Goal: Information Seeking & Learning: Get advice/opinions

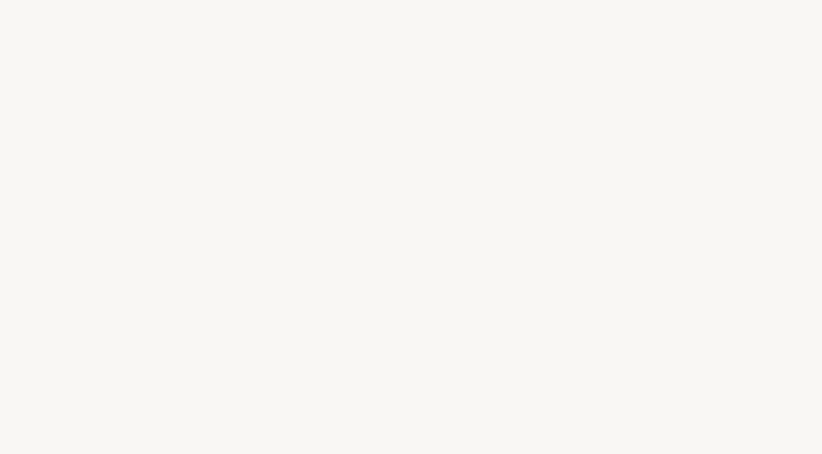
select select "US"
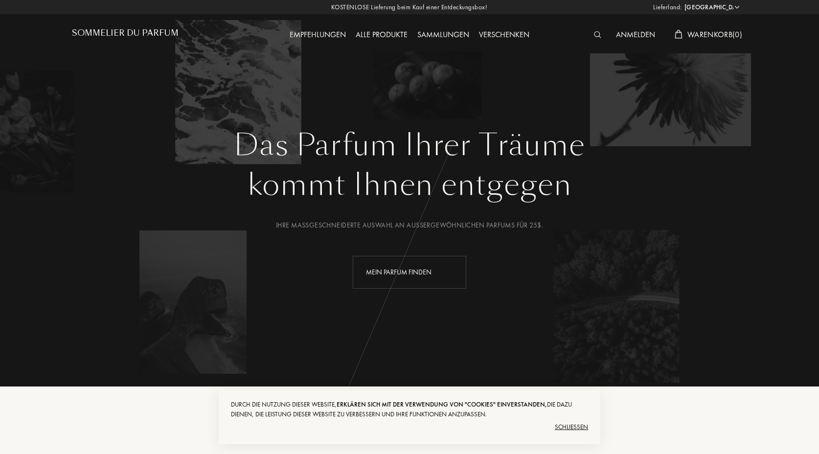
click at [411, 280] on div "Mein Parfum finden" at bounding box center [409, 272] width 113 height 33
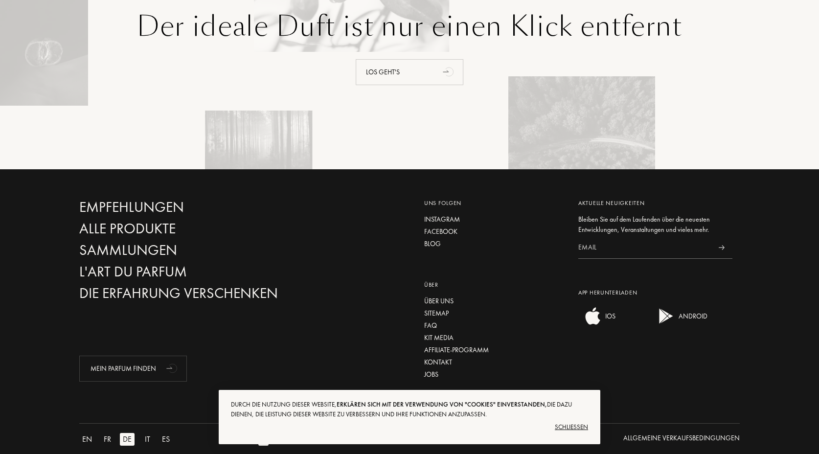
scroll to position [2288, 0]
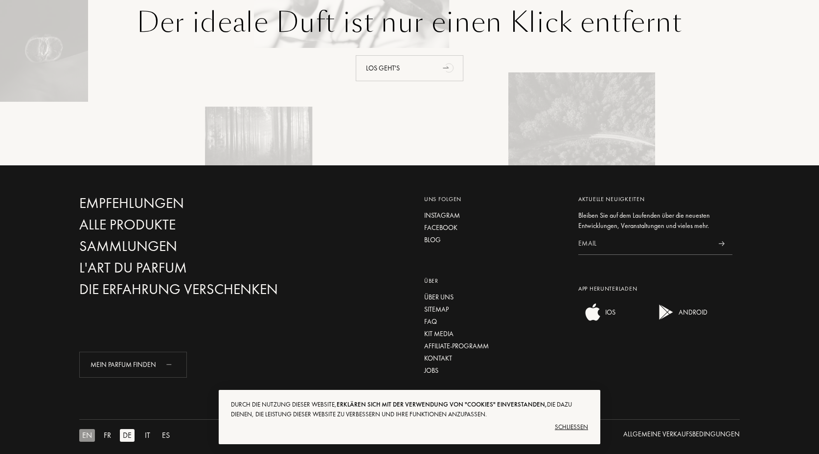
click at [84, 429] on div "EN" at bounding box center [87, 435] width 16 height 13
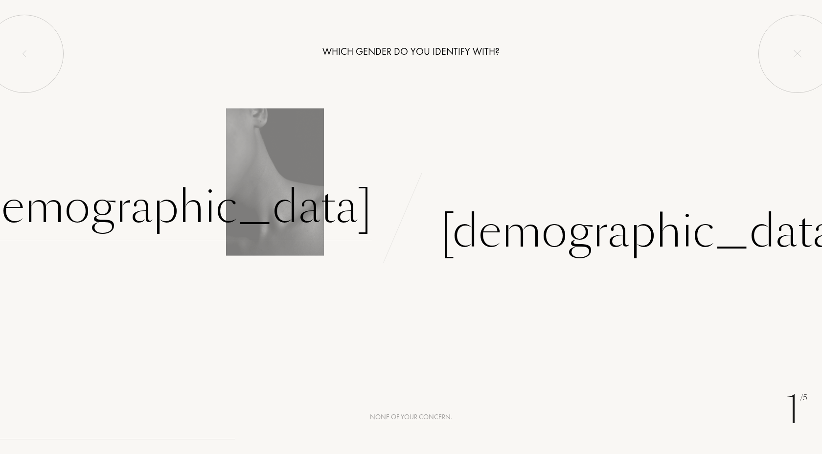
click at [340, 215] on div "Female" at bounding box center [167, 207] width 408 height 66
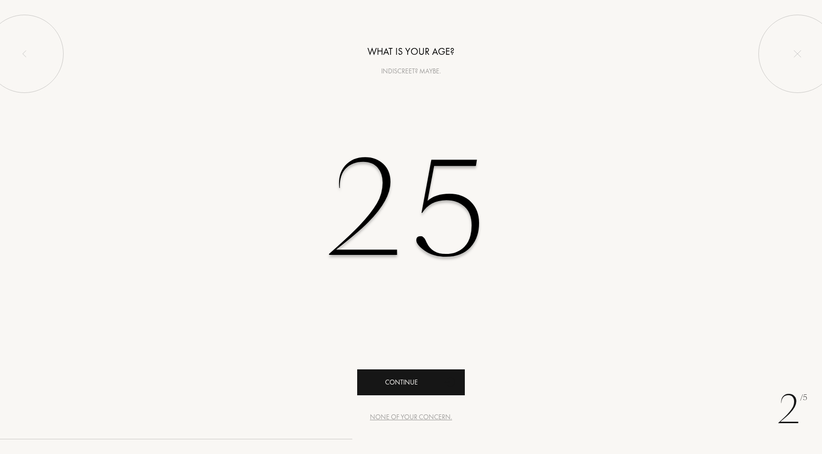
type input "25"
click at [398, 378] on div "Continue" at bounding box center [411, 382] width 108 height 26
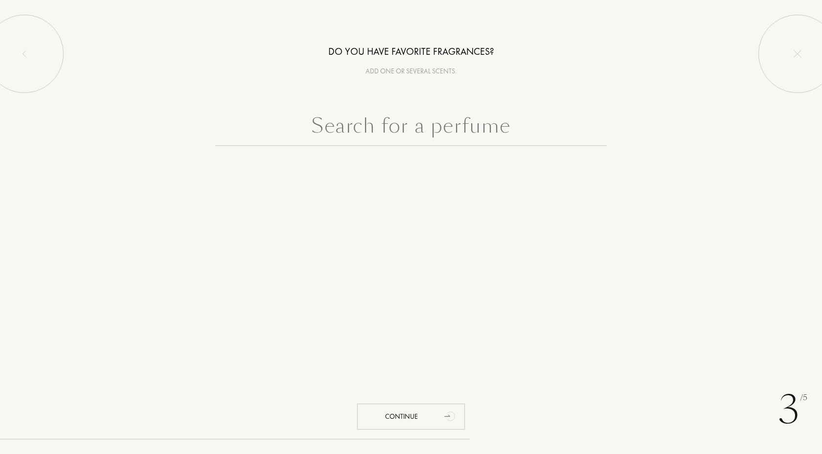
click at [414, 135] on input "text" at bounding box center [410, 128] width 391 height 35
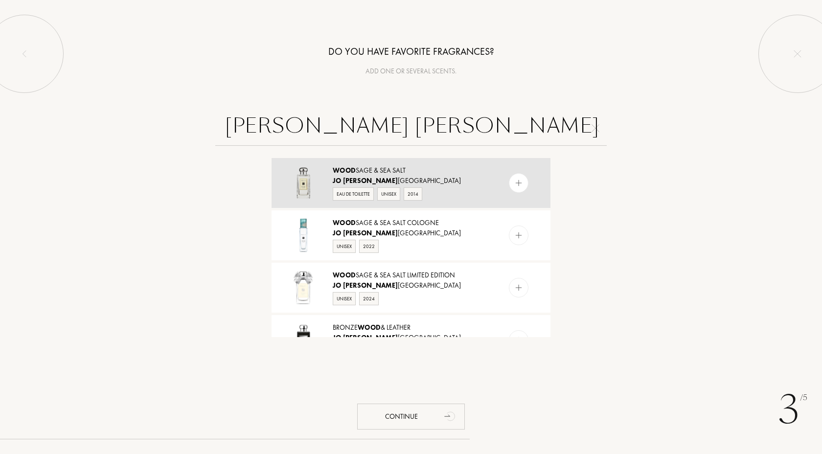
type input "jo malone wood"
click at [514, 181] on img at bounding box center [518, 182] width 9 height 9
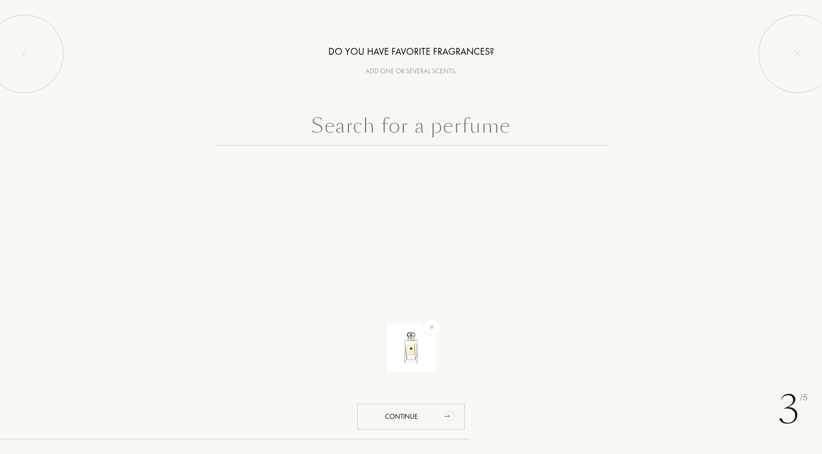
click at [427, 126] on input "text" at bounding box center [410, 128] width 391 height 35
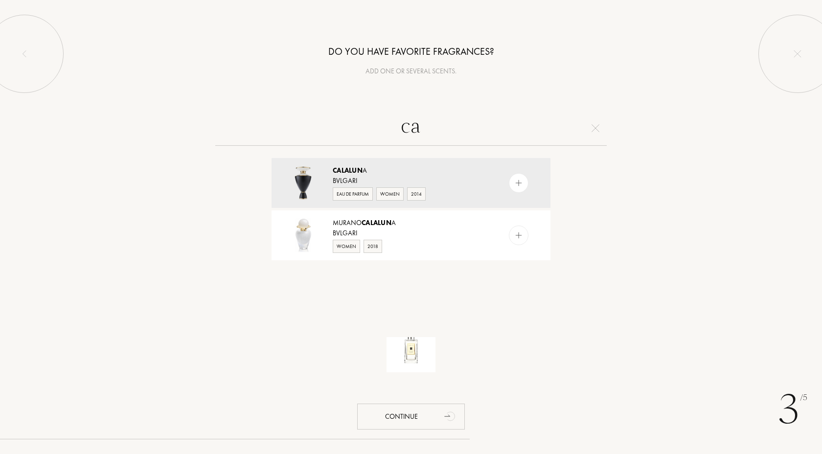
type input "c"
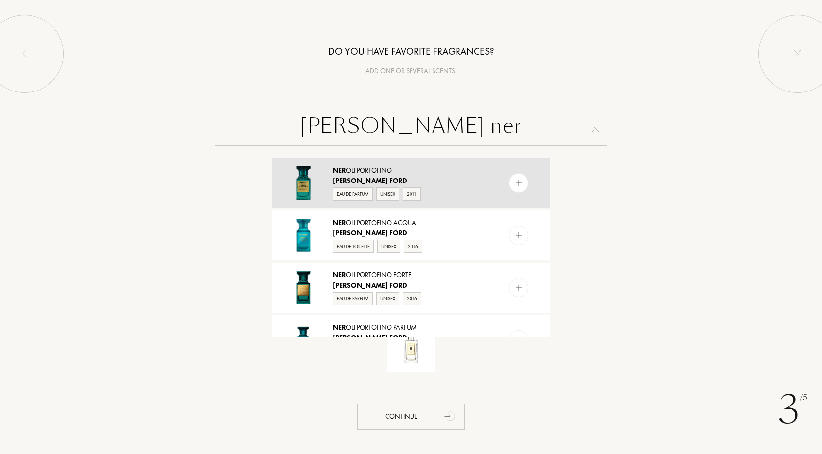
type input "tom ford ner"
click at [431, 180] on div "Tom Ford" at bounding box center [411, 181] width 156 height 10
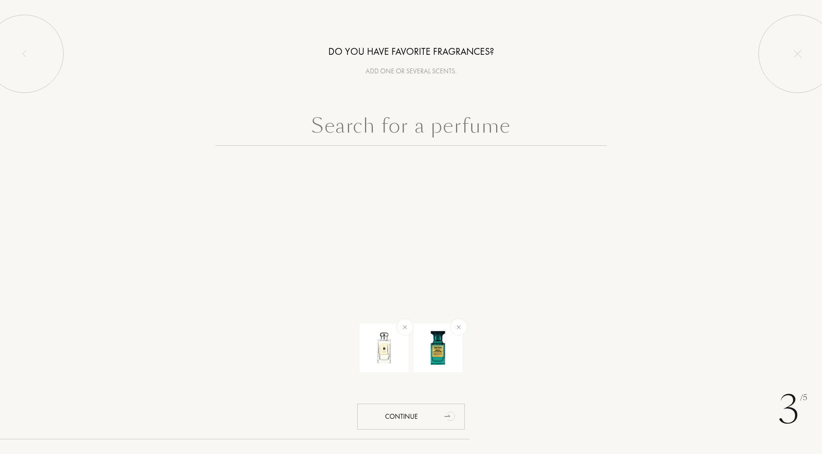
click at [428, 124] on input "text" at bounding box center [410, 128] width 391 height 35
click at [493, 134] on input "text" at bounding box center [410, 128] width 391 height 35
drag, startPoint x: 446, startPoint y: 405, endPoint x: 444, endPoint y: 409, distance: 5.3
click at [444, 409] on icon "animation" at bounding box center [451, 416] width 20 height 20
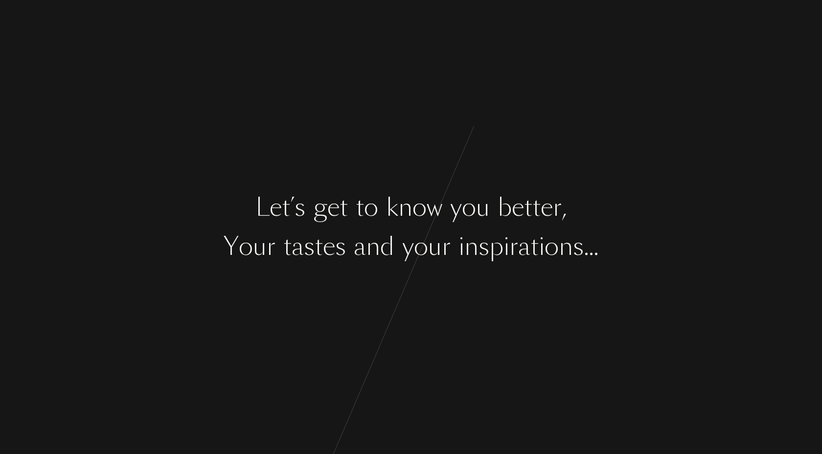
click at [384, 220] on div at bounding box center [382, 207] width 8 height 37
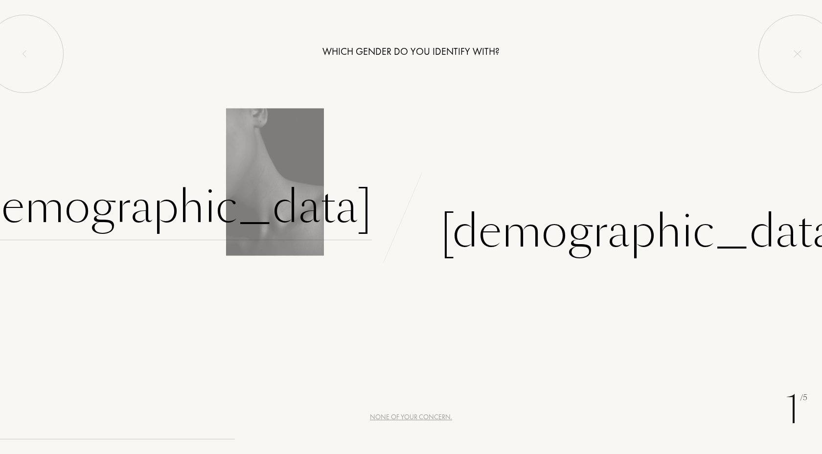
click at [331, 215] on div "Female" at bounding box center [167, 207] width 408 height 66
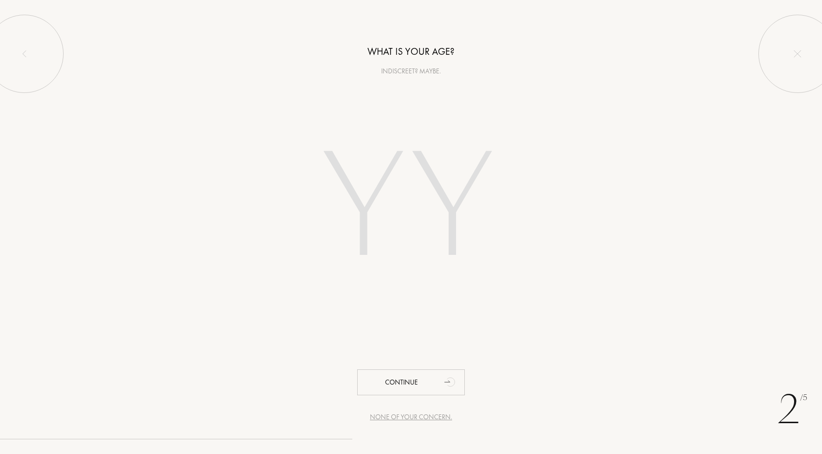
click at [355, 193] on input "number" at bounding box center [410, 210] width 279 height 198
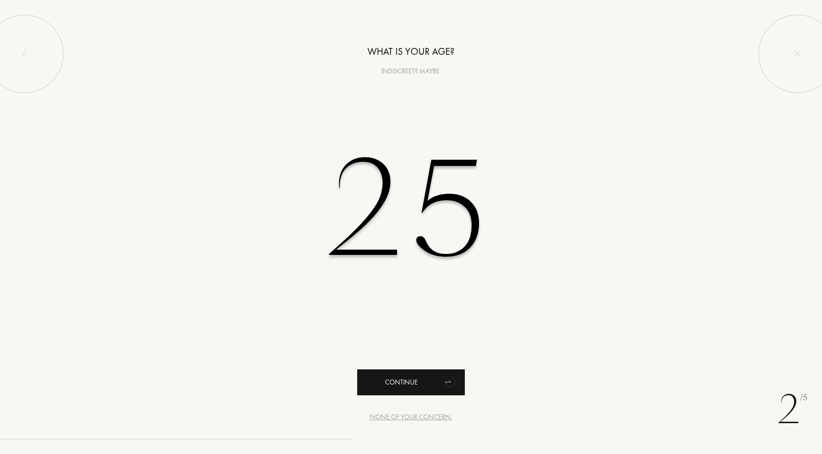
type input "25"
click at [413, 384] on div "Continue" at bounding box center [411, 382] width 108 height 26
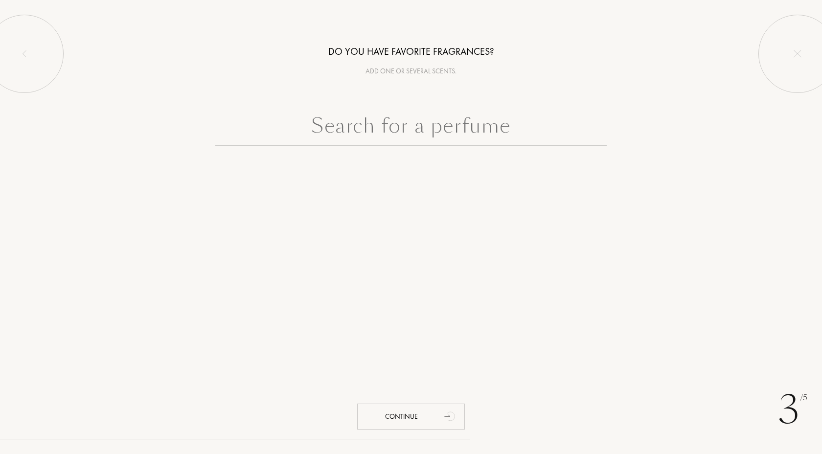
click at [415, 143] on input "text" at bounding box center [410, 128] width 391 height 35
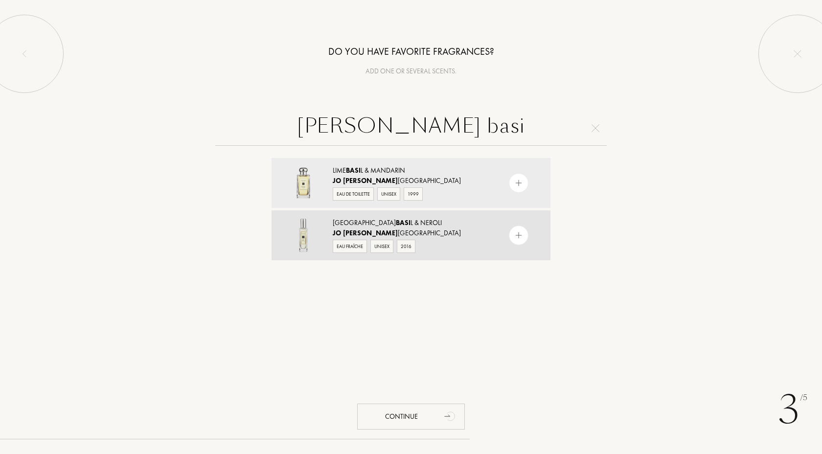
type input "jo malone basi"
click at [457, 240] on div "Eau Fraîche Unisex 2016" at bounding box center [411, 245] width 156 height 15
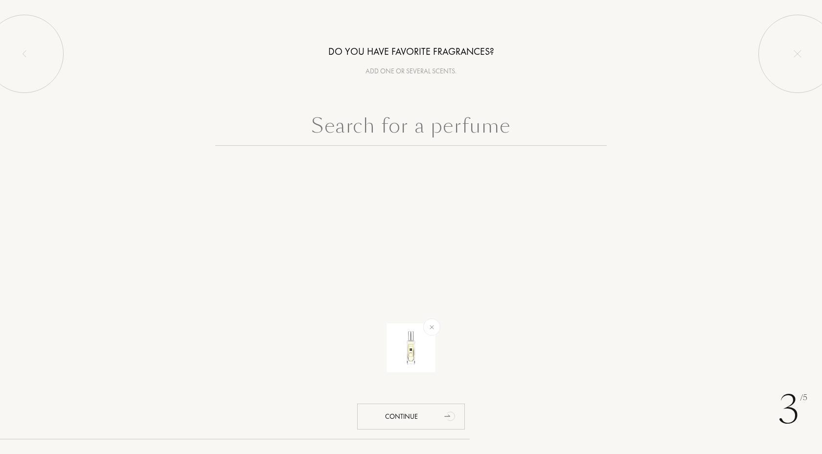
click at [485, 119] on input "text" at bounding box center [410, 128] width 391 height 35
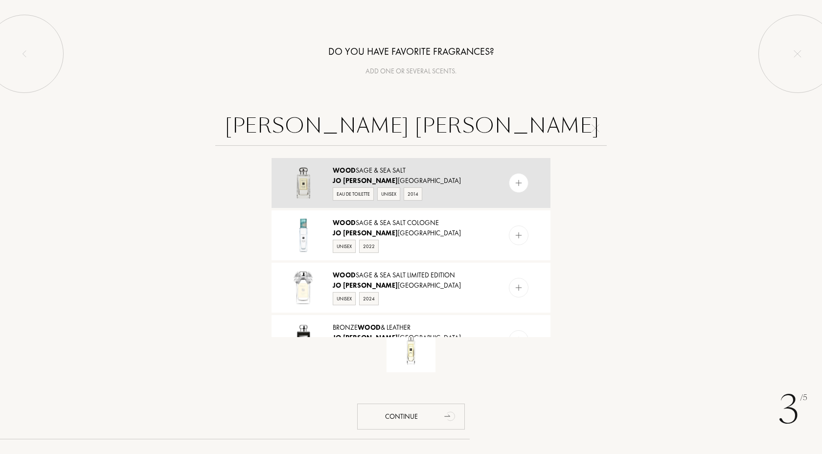
type input "jo malone wood"
click at [481, 172] on div "Wood Sage & Sea Salt" at bounding box center [411, 170] width 156 height 10
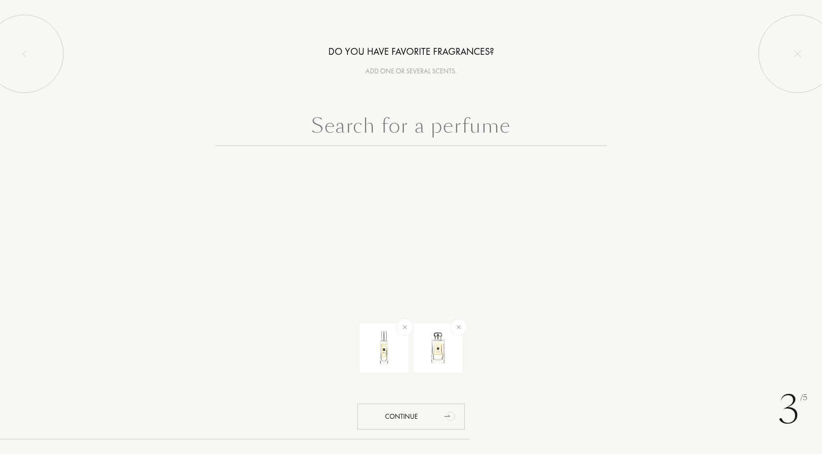
click at [464, 125] on input "text" at bounding box center [410, 128] width 391 height 35
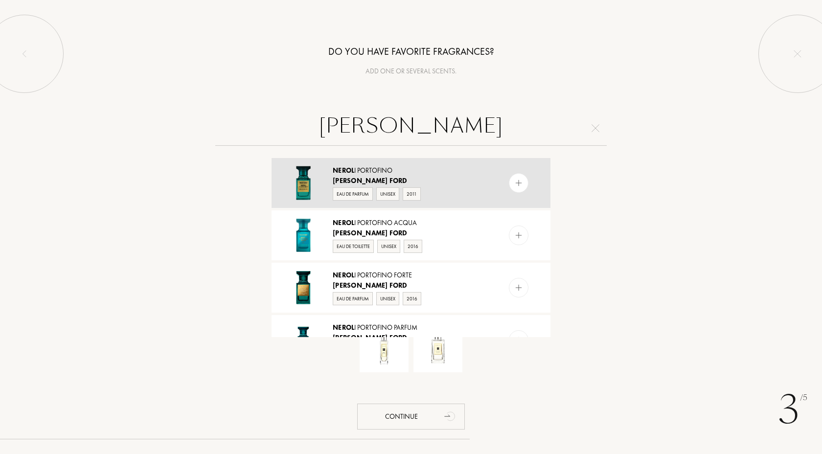
type input "tom ford nerol"
click at [444, 172] on div "Nerol i Portofino" at bounding box center [411, 170] width 156 height 10
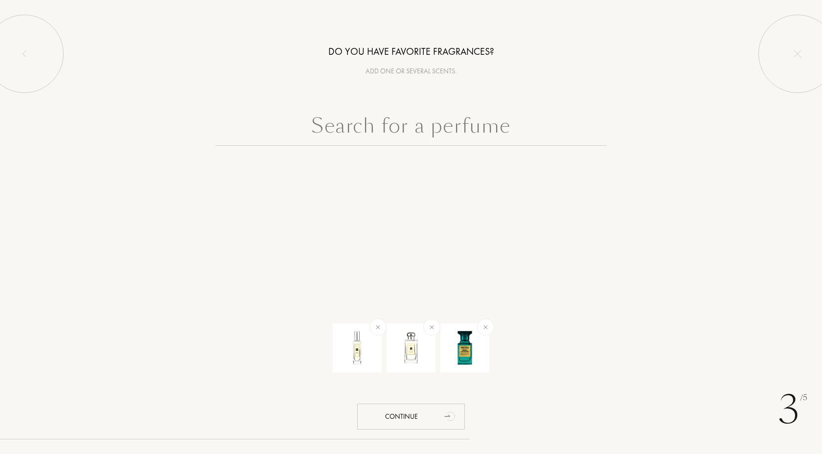
click at [438, 130] on input "text" at bounding box center [410, 128] width 391 height 35
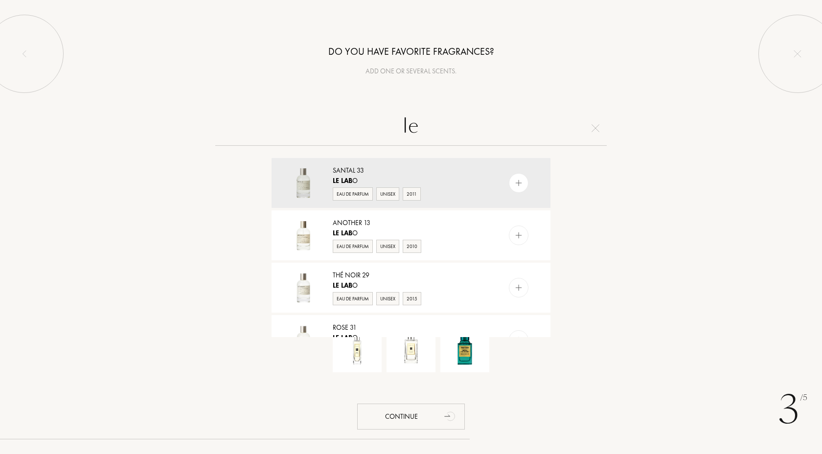
type input "l"
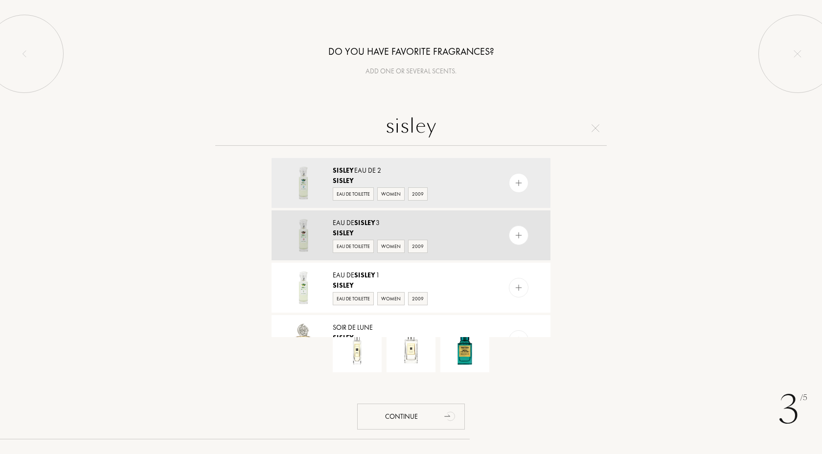
type input "sisley"
click at [434, 217] on div "Eau de Sisley 3 Sisley Eau de Toilette Women 2009" at bounding box center [410, 235] width 279 height 50
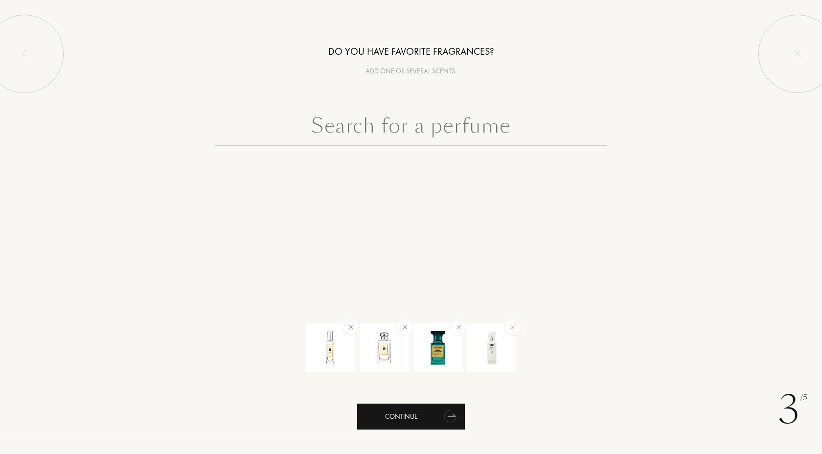
click at [419, 412] on div "Continue" at bounding box center [411, 416] width 108 height 26
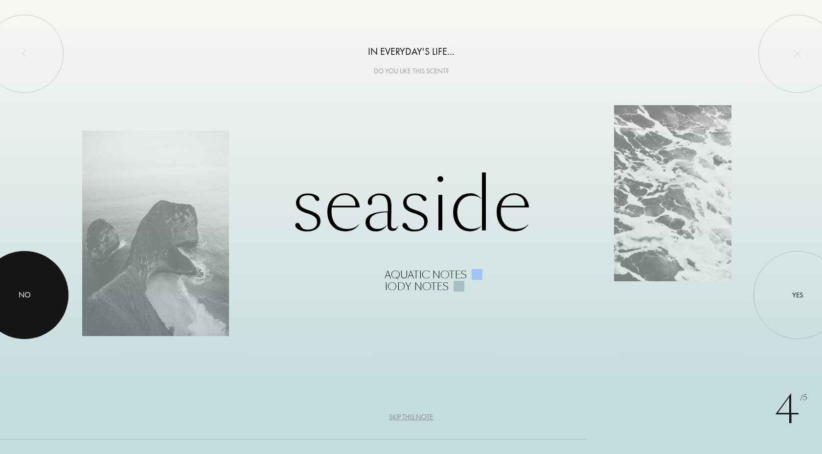
click at [55, 298] on div "No" at bounding box center [24, 295] width 88 height 88
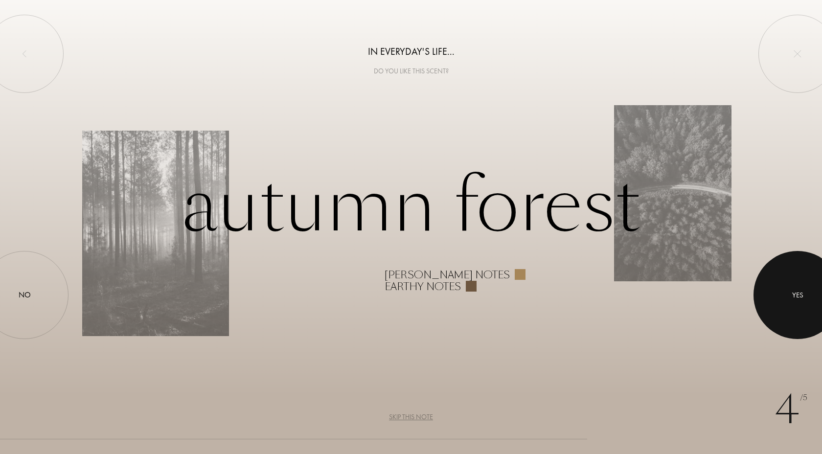
click at [821, 308] on div at bounding box center [797, 295] width 88 height 88
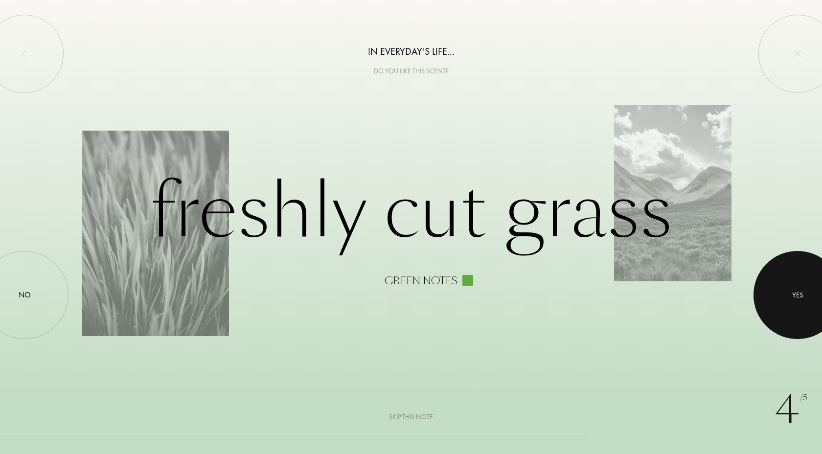
click at [821, 323] on div at bounding box center [797, 295] width 88 height 88
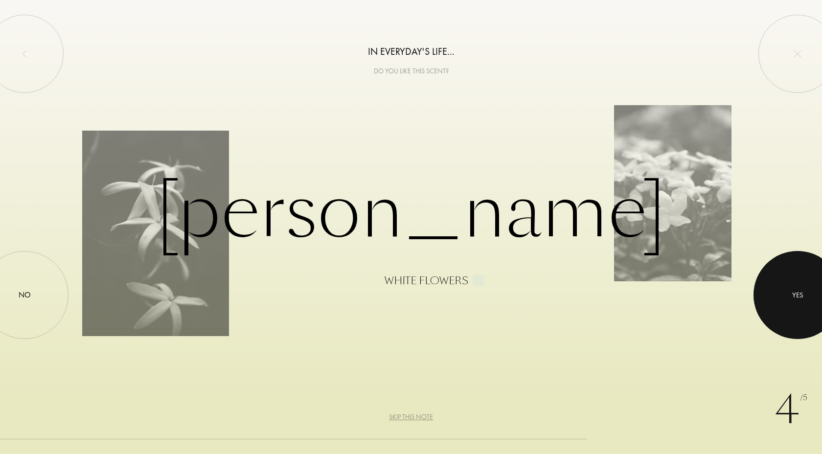
click at [765, 297] on div at bounding box center [797, 295] width 88 height 88
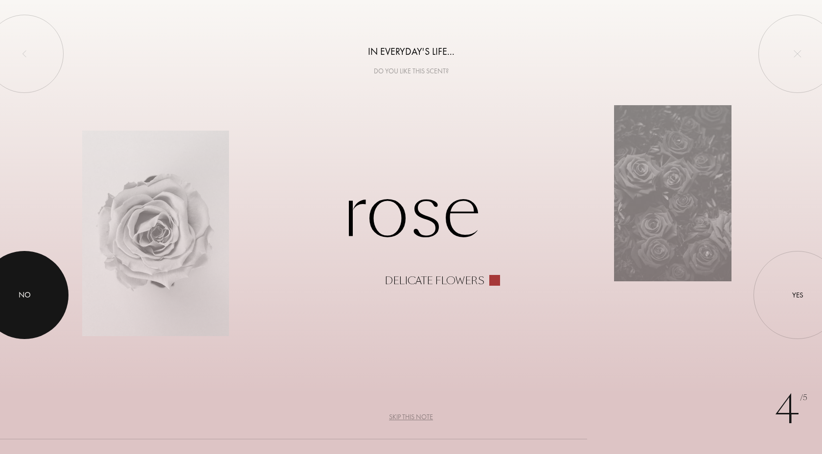
click at [10, 295] on div at bounding box center [24, 295] width 88 height 88
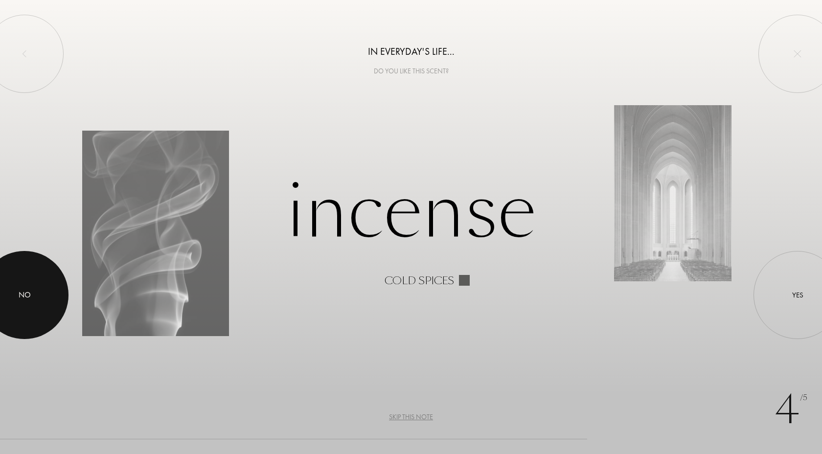
click at [25, 297] on div "No" at bounding box center [25, 295] width 12 height 12
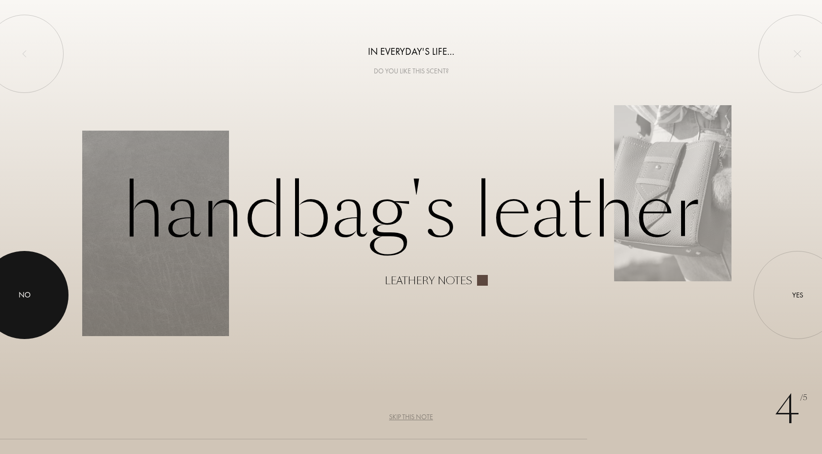
click at [0, 321] on div at bounding box center [24, 295] width 88 height 88
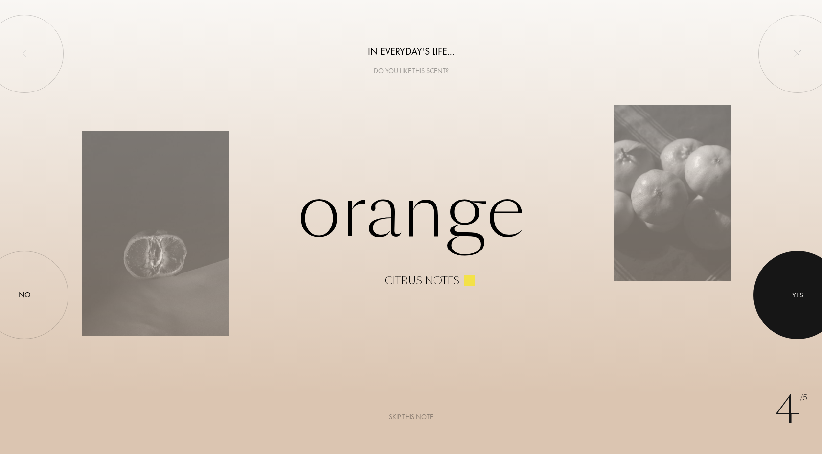
click at [799, 283] on div at bounding box center [797, 295] width 88 height 88
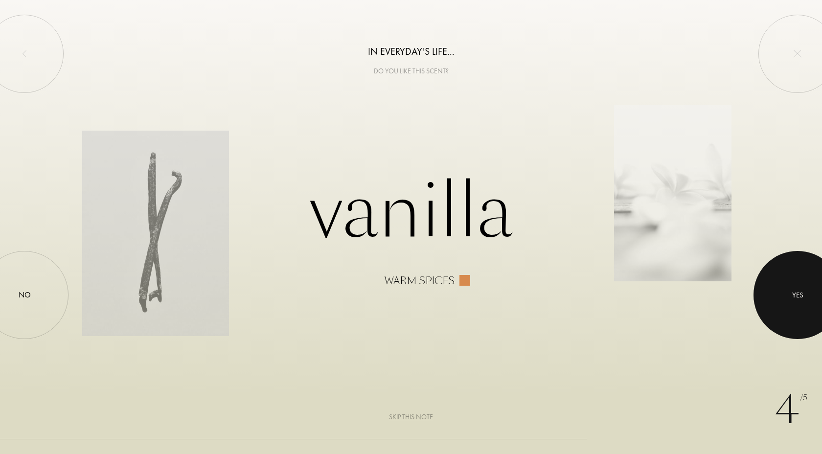
click at [787, 301] on div "Yes" at bounding box center [797, 295] width 88 height 88
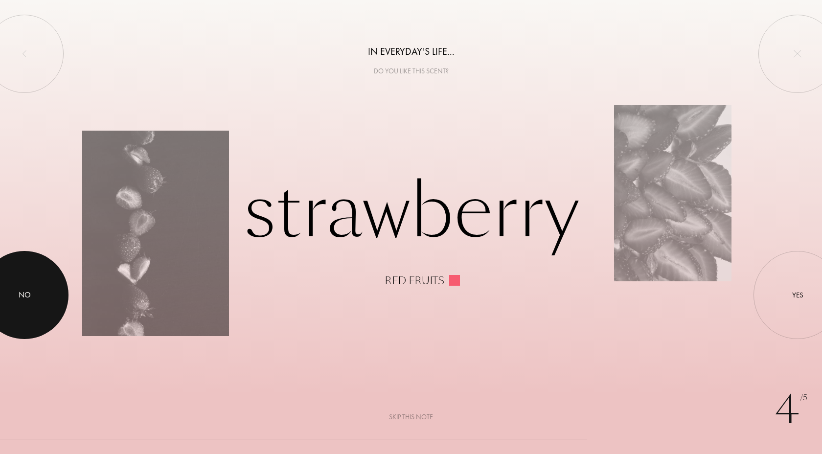
click at [12, 301] on div at bounding box center [24, 295] width 88 height 88
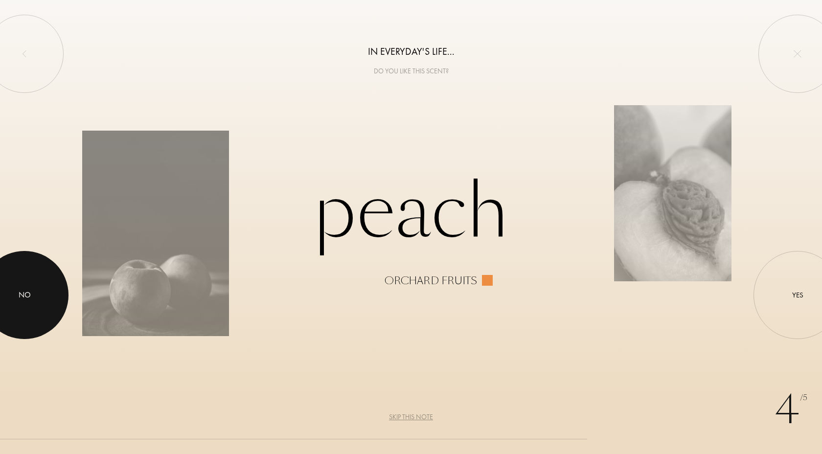
click at [16, 289] on div at bounding box center [24, 295] width 88 height 88
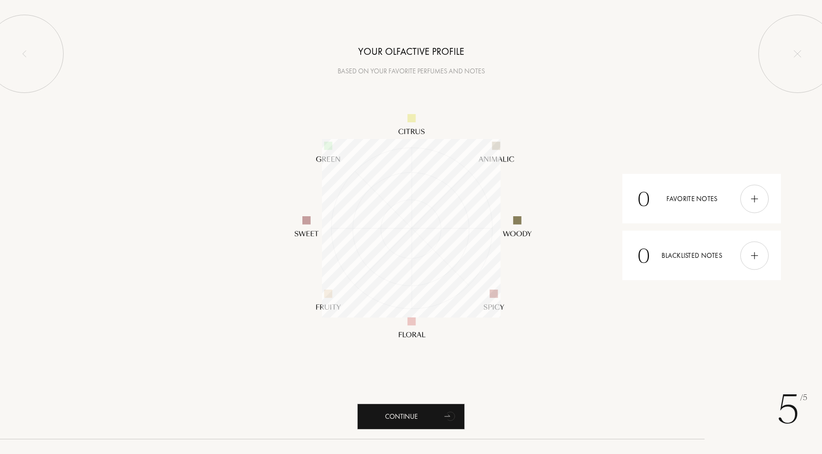
scroll to position [178, 178]
click at [402, 422] on div "Continue" at bounding box center [411, 416] width 108 height 26
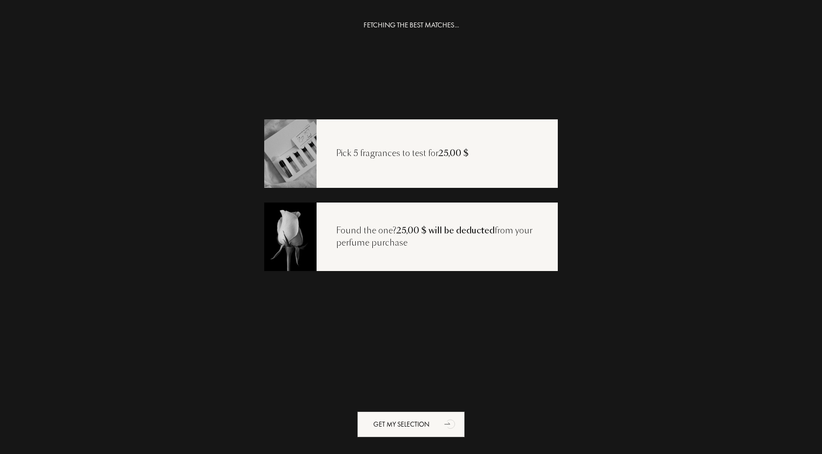
scroll to position [20, 0]
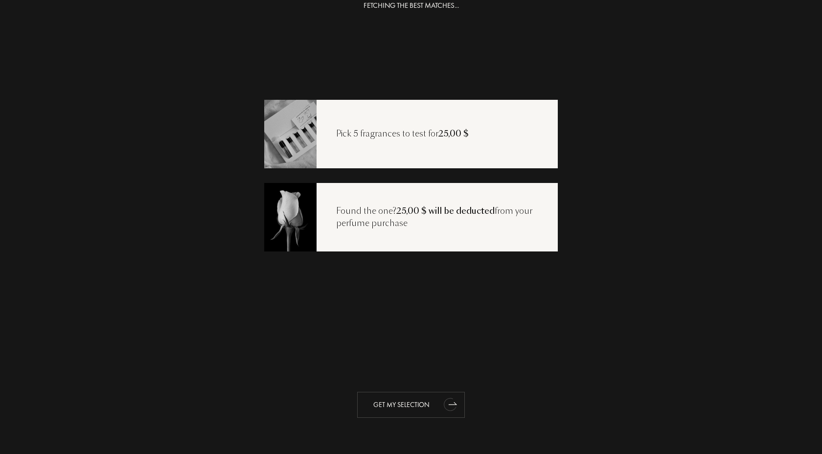
click at [416, 409] on div "Get my selection" at bounding box center [411, 405] width 108 height 26
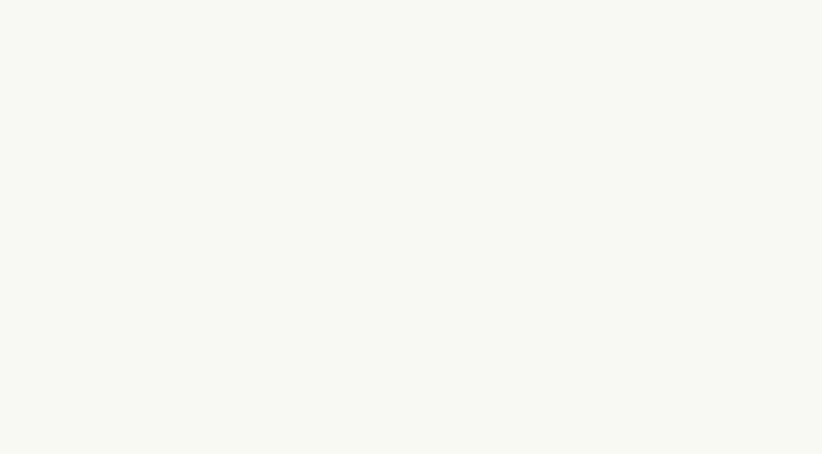
select select "US"
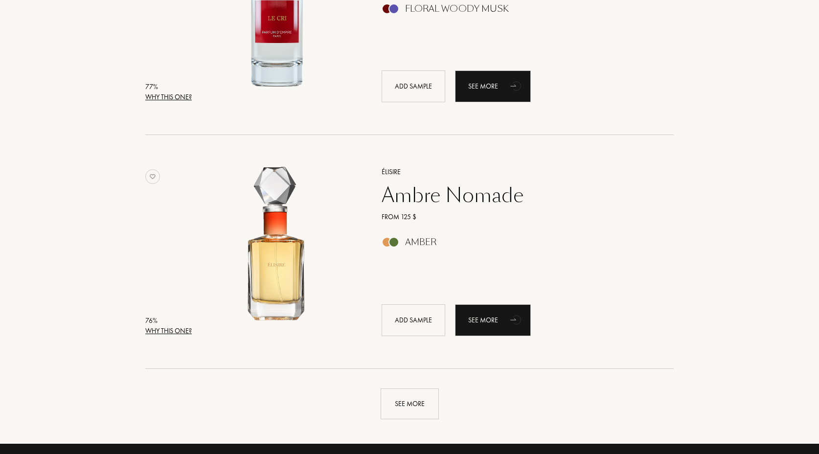
scroll to position [2246, 0]
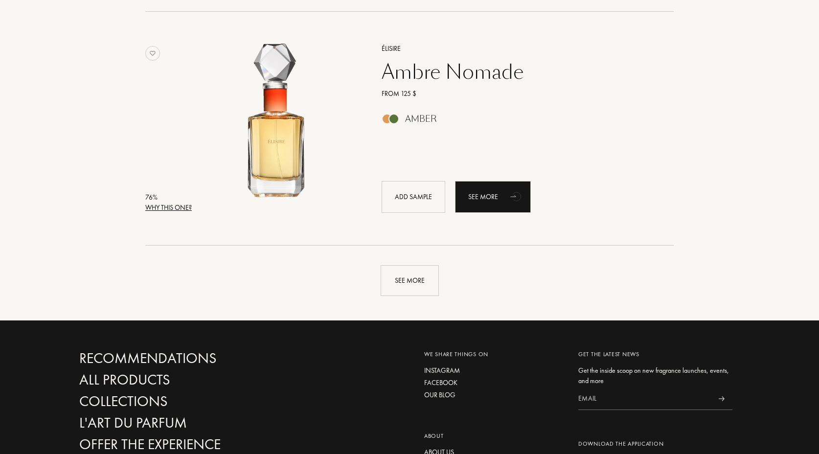
click at [453, 290] on div "See more" at bounding box center [409, 270] width 675 height 50
click at [428, 289] on div "See more" at bounding box center [409, 280] width 58 height 31
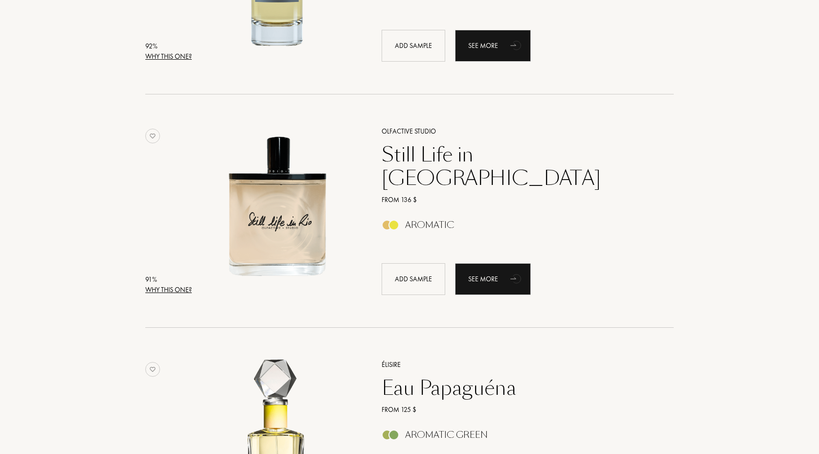
scroll to position [0, 0]
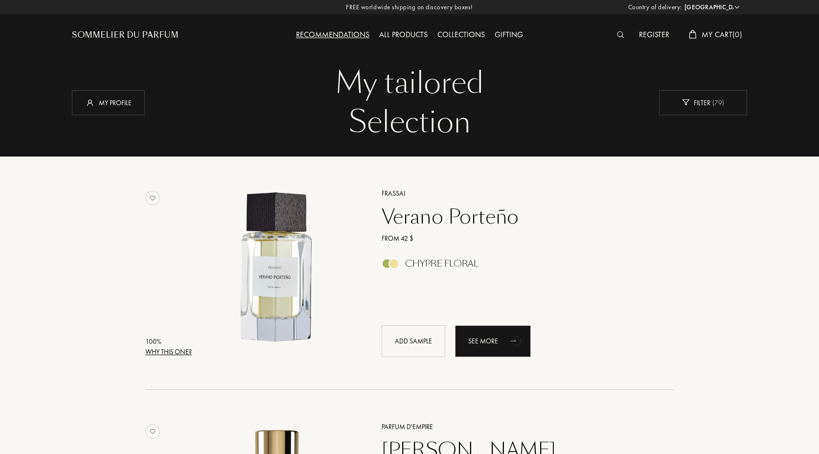
click at [447, 215] on div "Verano Porteño" at bounding box center [516, 216] width 285 height 23
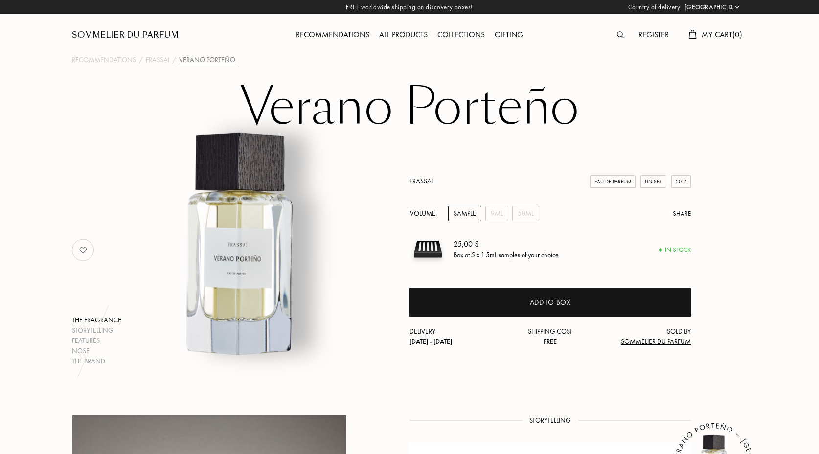
click at [738, 7] on select "[GEOGRAPHIC_DATA] [GEOGRAPHIC_DATA] [GEOGRAPHIC_DATA] [GEOGRAPHIC_DATA] [GEOGRA…" at bounding box center [711, 7] width 59 height 10
select select "CA"
click at [682, 2] on select "[GEOGRAPHIC_DATA] [GEOGRAPHIC_DATA] [GEOGRAPHIC_DATA] [GEOGRAPHIC_DATA] [GEOGRA…" at bounding box center [711, 7] width 59 height 10
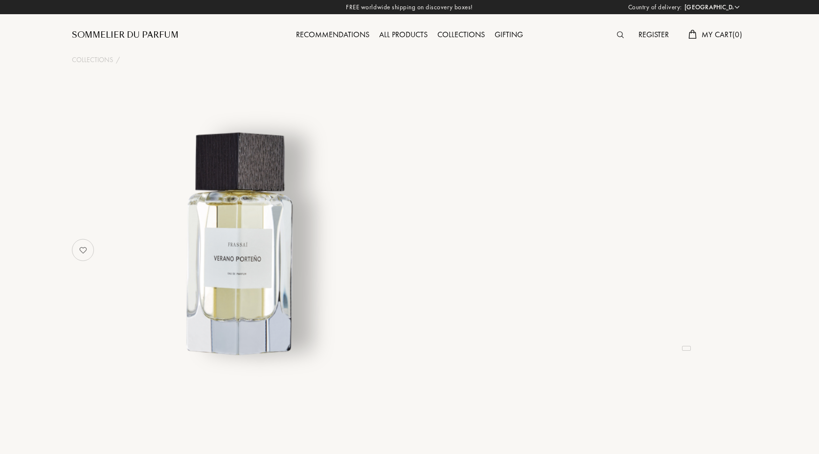
select select "CA"
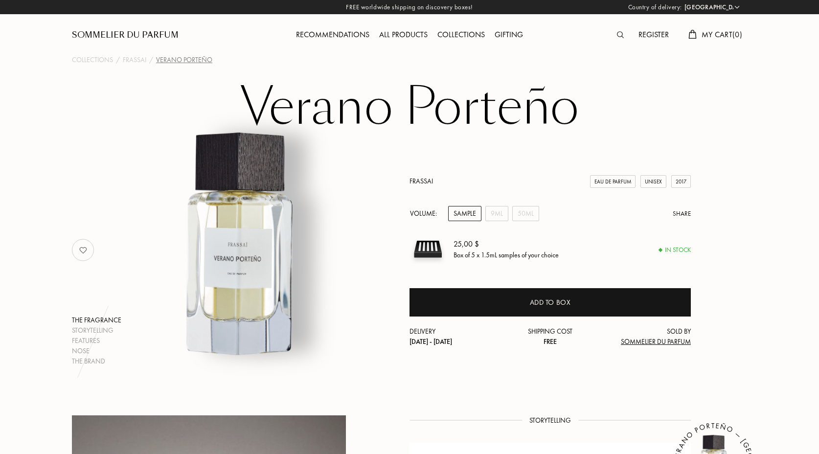
click at [691, 115] on div "[PERSON_NAME] The fragrance Storytelling Features Nose The brand Frassai Eau de…" at bounding box center [409, 223] width 704 height 286
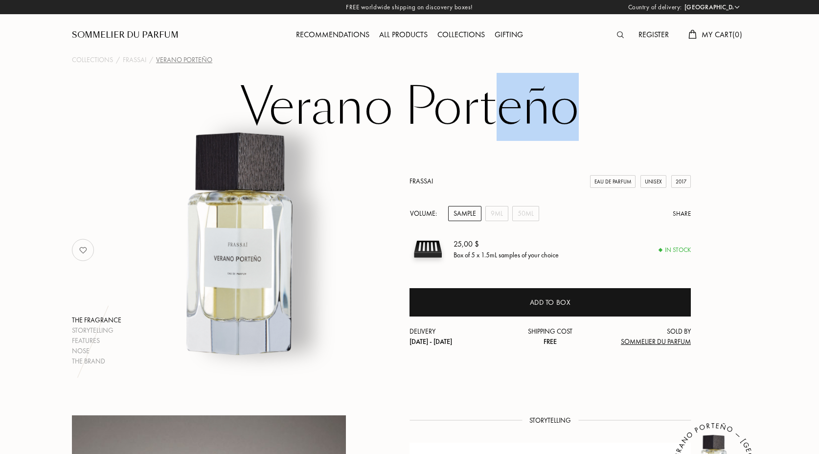
drag, startPoint x: 587, startPoint y: 96, endPoint x: 487, endPoint y: 96, distance: 99.8
click at [487, 96] on h1 "Verano Porteño" at bounding box center [409, 107] width 489 height 54
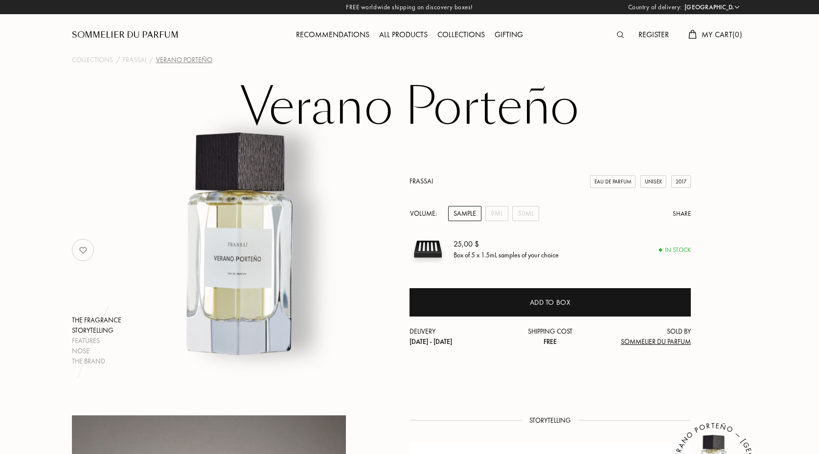
click at [100, 329] on div "Storytelling" at bounding box center [96, 330] width 49 height 10
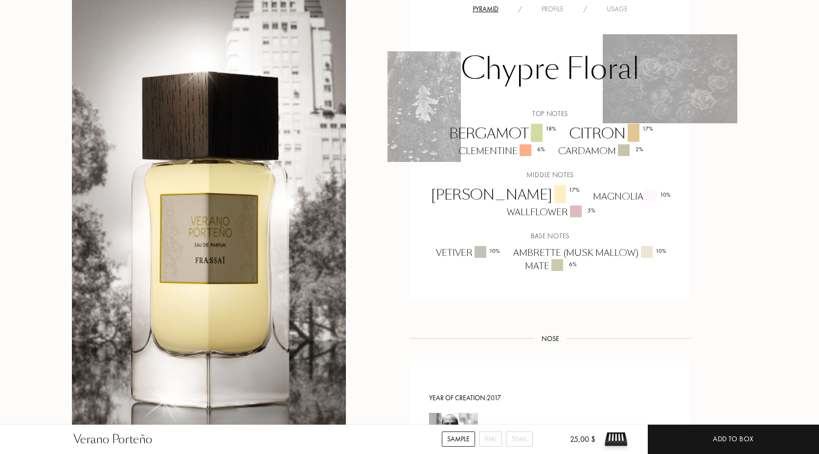
scroll to position [659, 0]
